Goal: Book appointment/travel/reservation

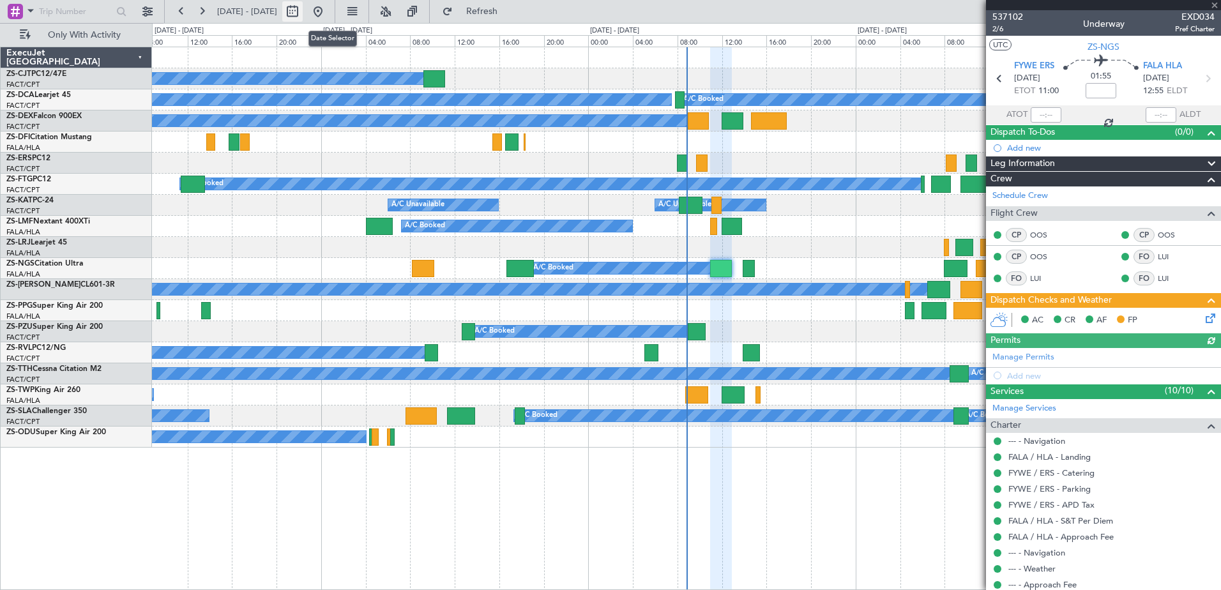
click at [303, 13] on button at bounding box center [292, 11] width 20 height 20
select select "9"
select select "2025"
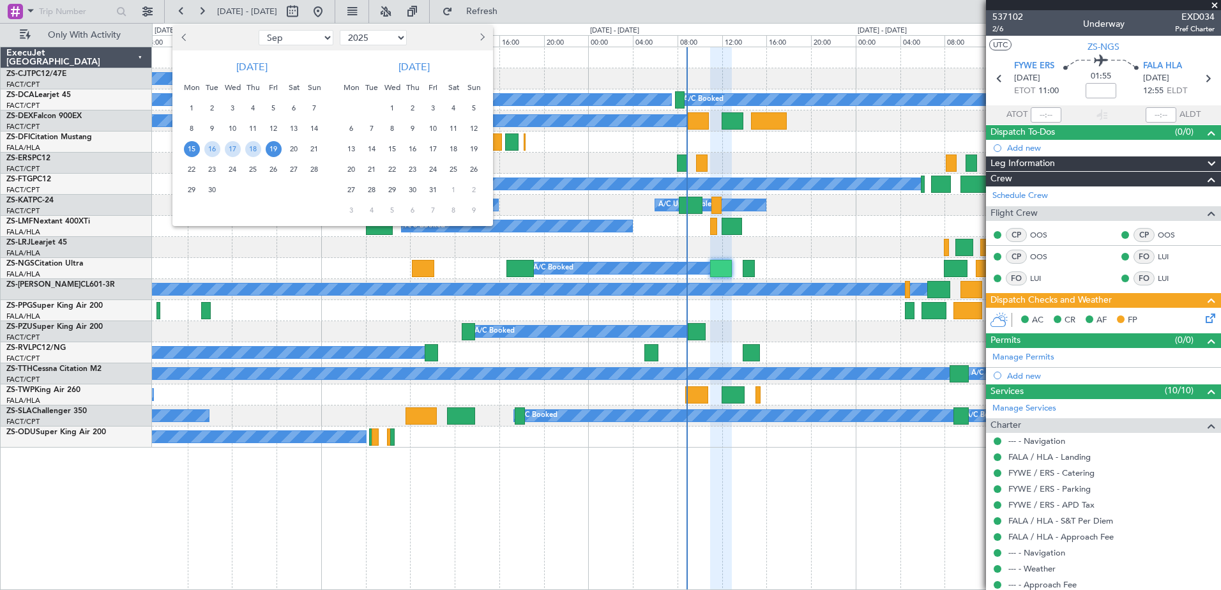
click at [395, 106] on span "1" at bounding box center [392, 108] width 16 height 16
click at [393, 151] on span "15" at bounding box center [392, 149] width 16 height 16
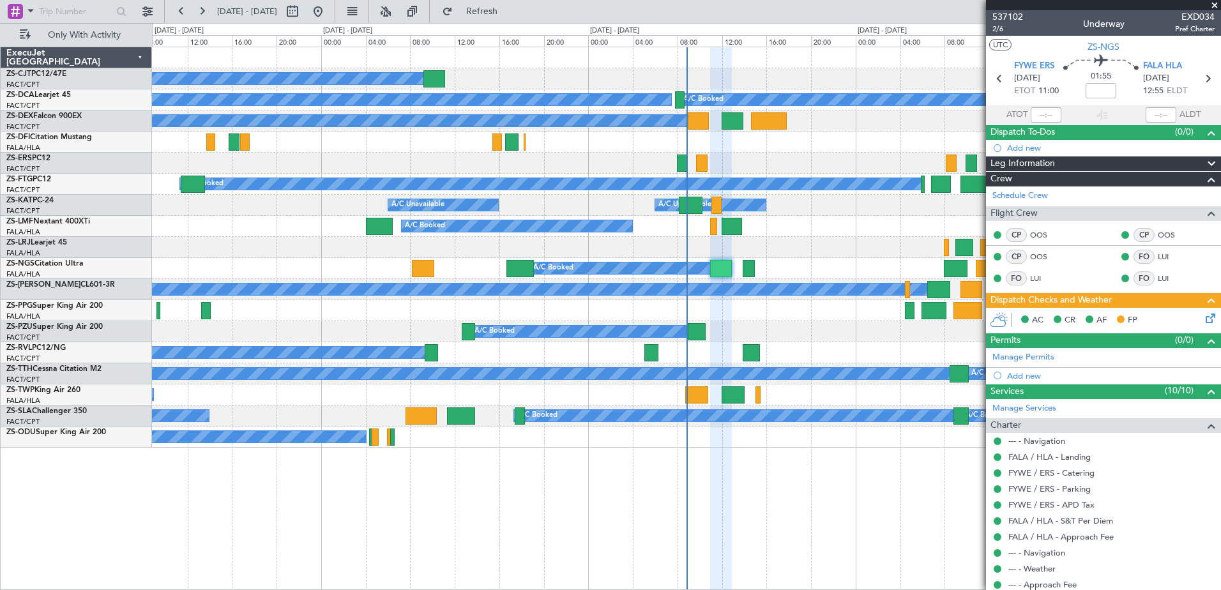
select select "10"
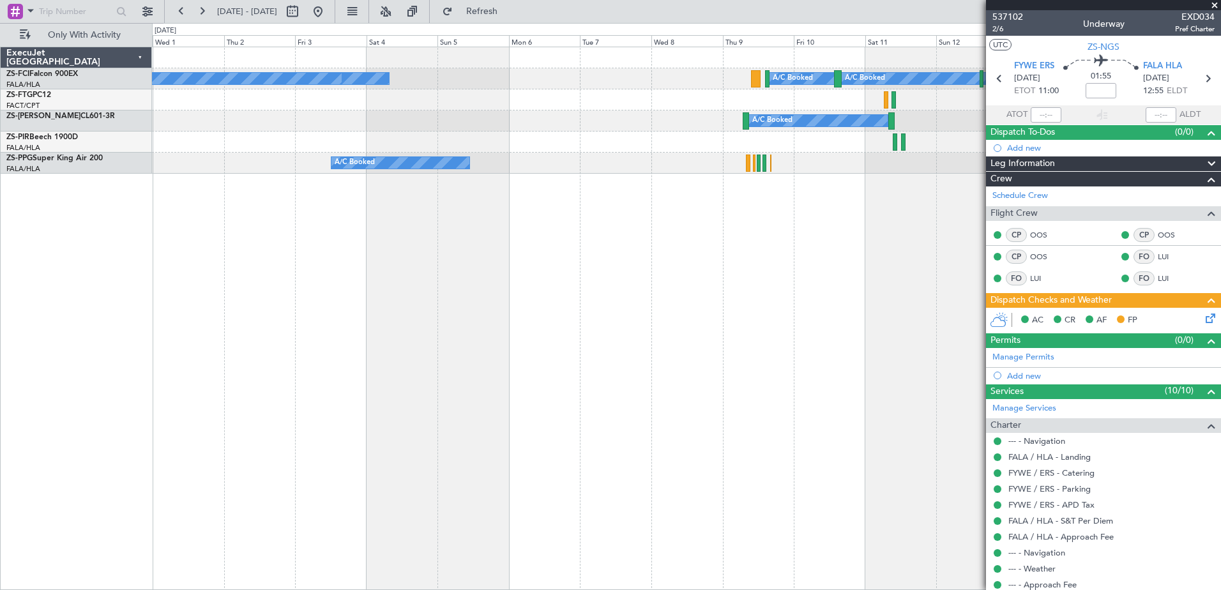
click at [1213, 1] on span at bounding box center [1214, 5] width 13 height 11
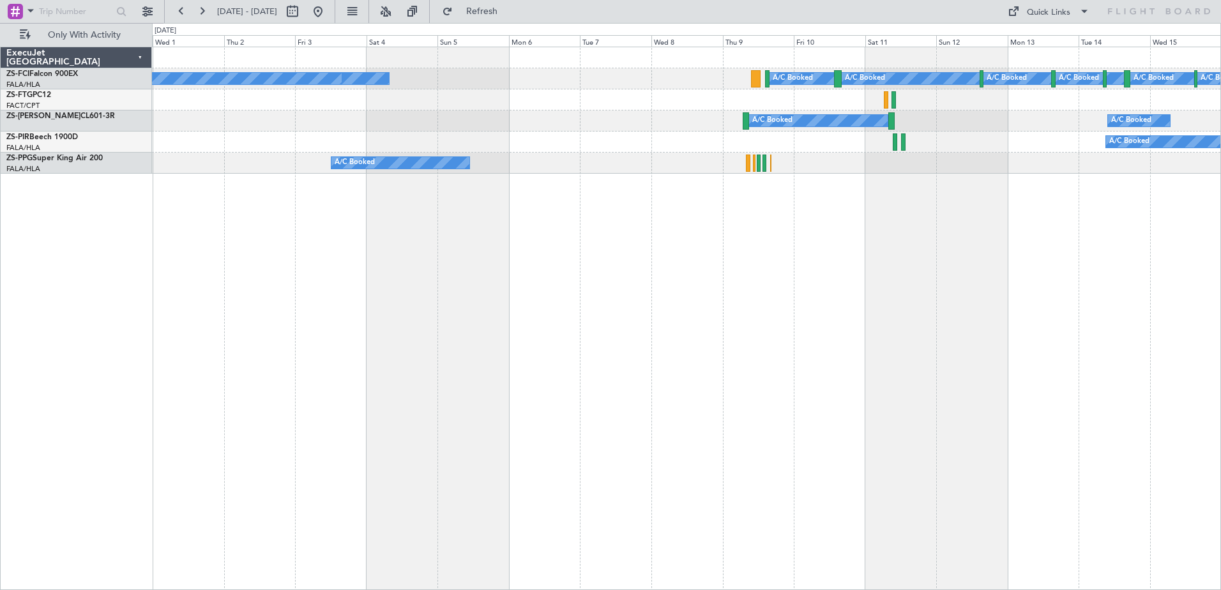
type input "0"
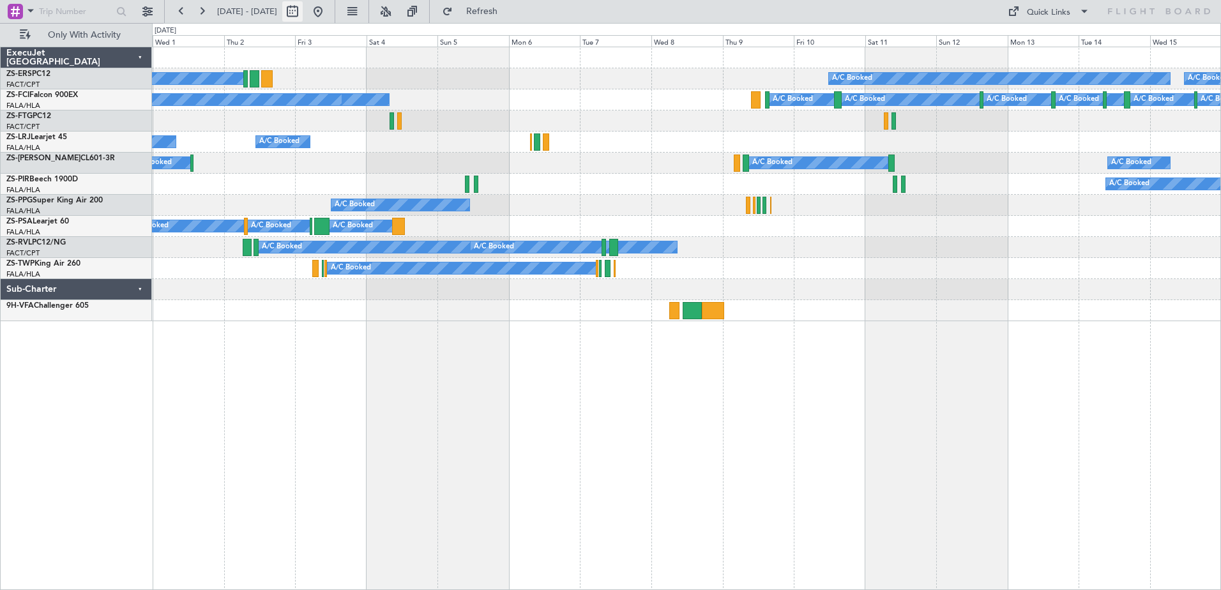
click at [303, 10] on button at bounding box center [292, 11] width 20 height 20
select select "10"
select select "2025"
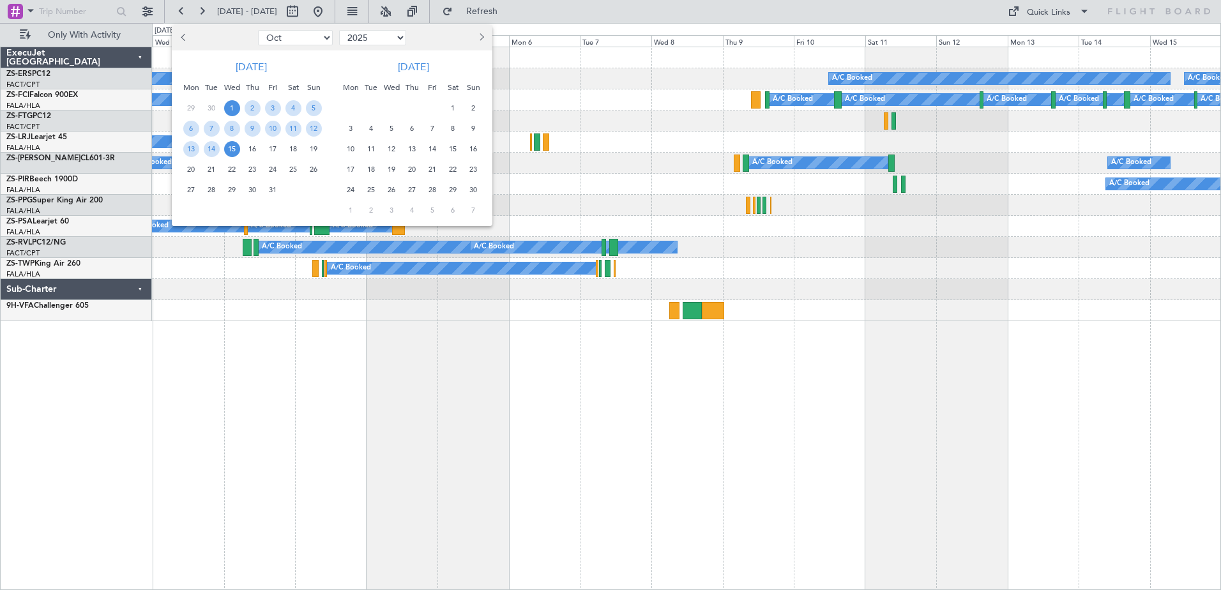
click at [254, 146] on span "16" at bounding box center [253, 149] width 16 height 16
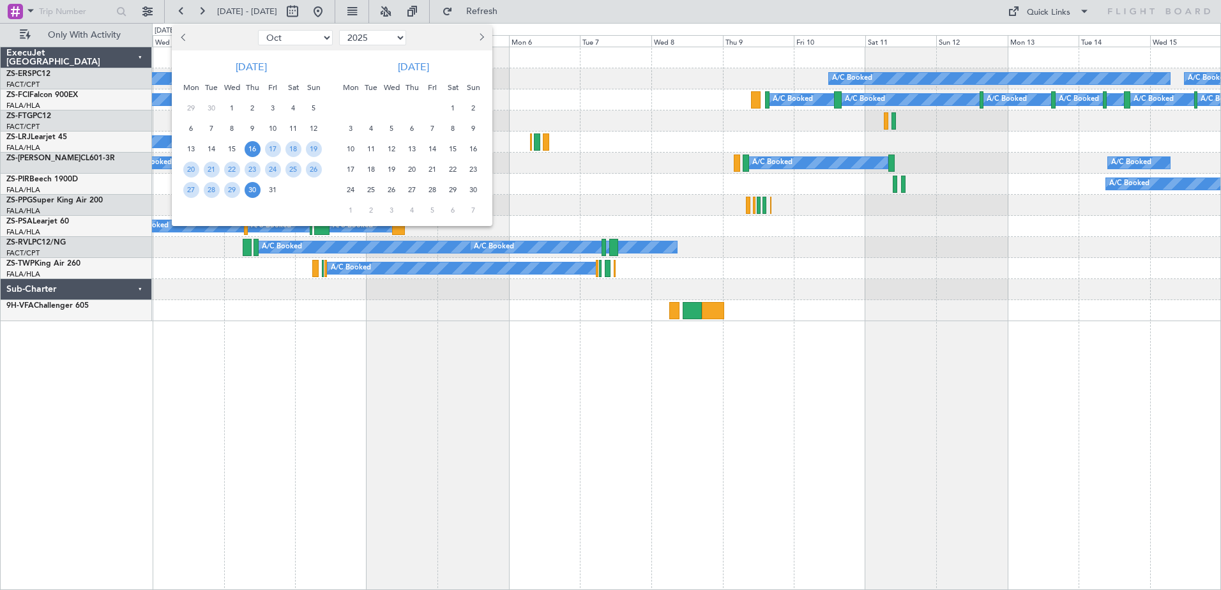
drag, startPoint x: 251, startPoint y: 192, endPoint x: 547, endPoint y: 276, distance: 307.2
click at [251, 192] on span "30" at bounding box center [253, 190] width 16 height 16
